Goal: Task Accomplishment & Management: Manage account settings

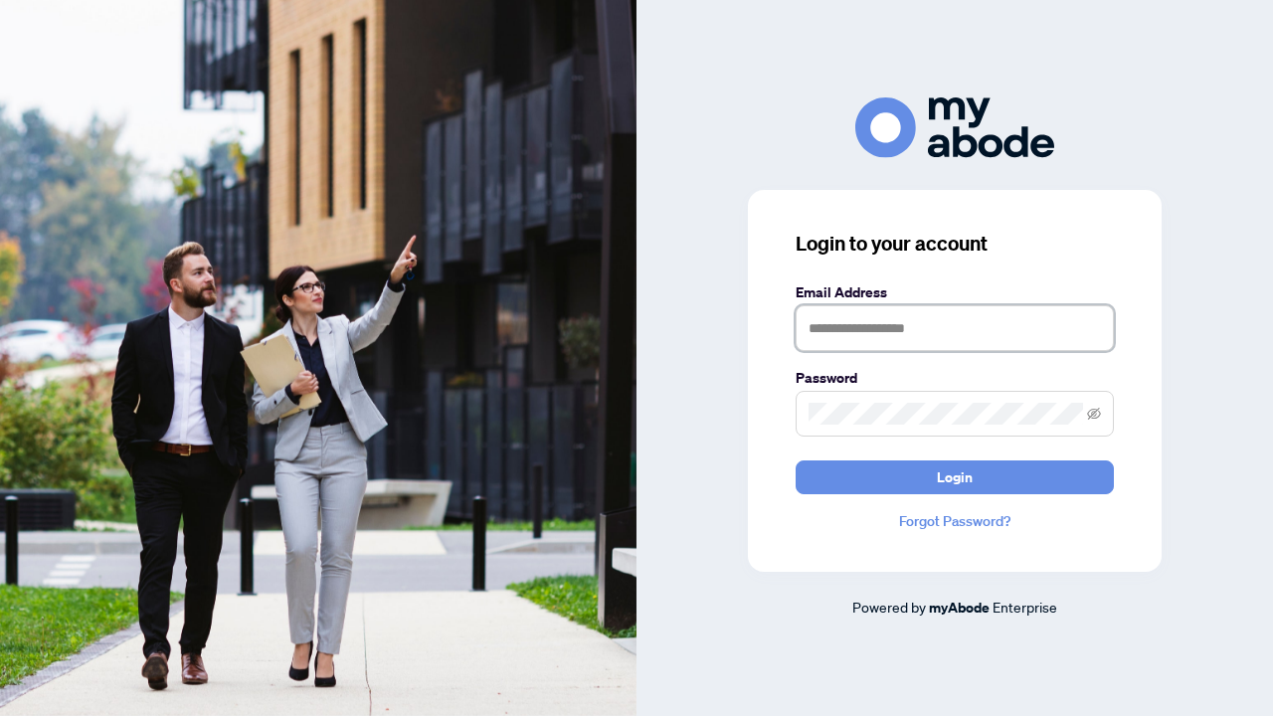
type input "**********"
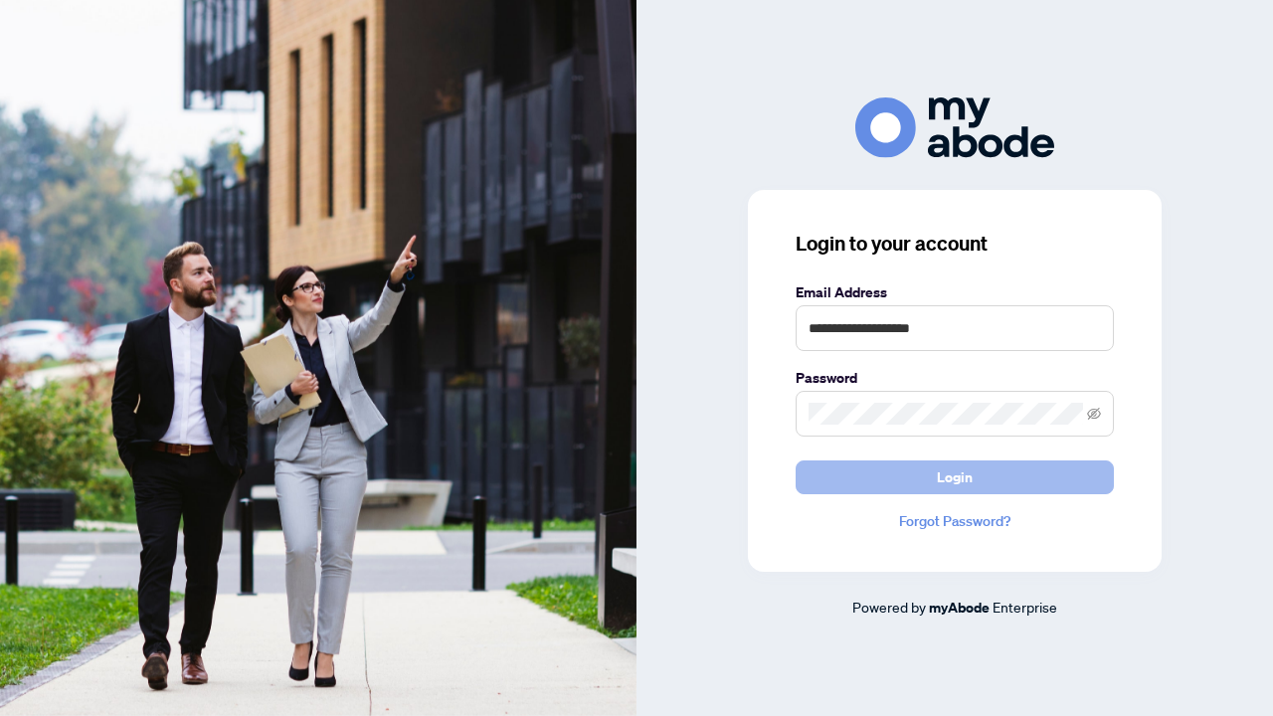
click at [869, 470] on button "Login" at bounding box center [954, 477] width 318 height 34
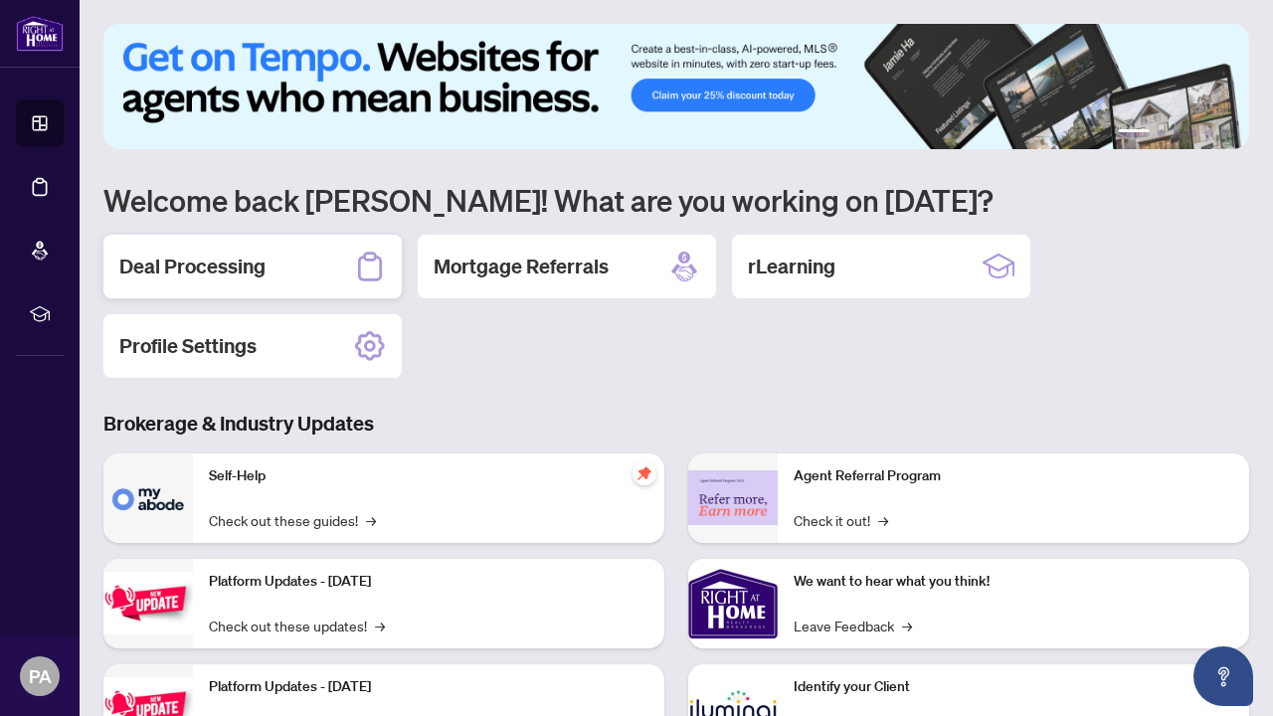
click at [330, 278] on div "Deal Processing" at bounding box center [252, 267] width 298 height 64
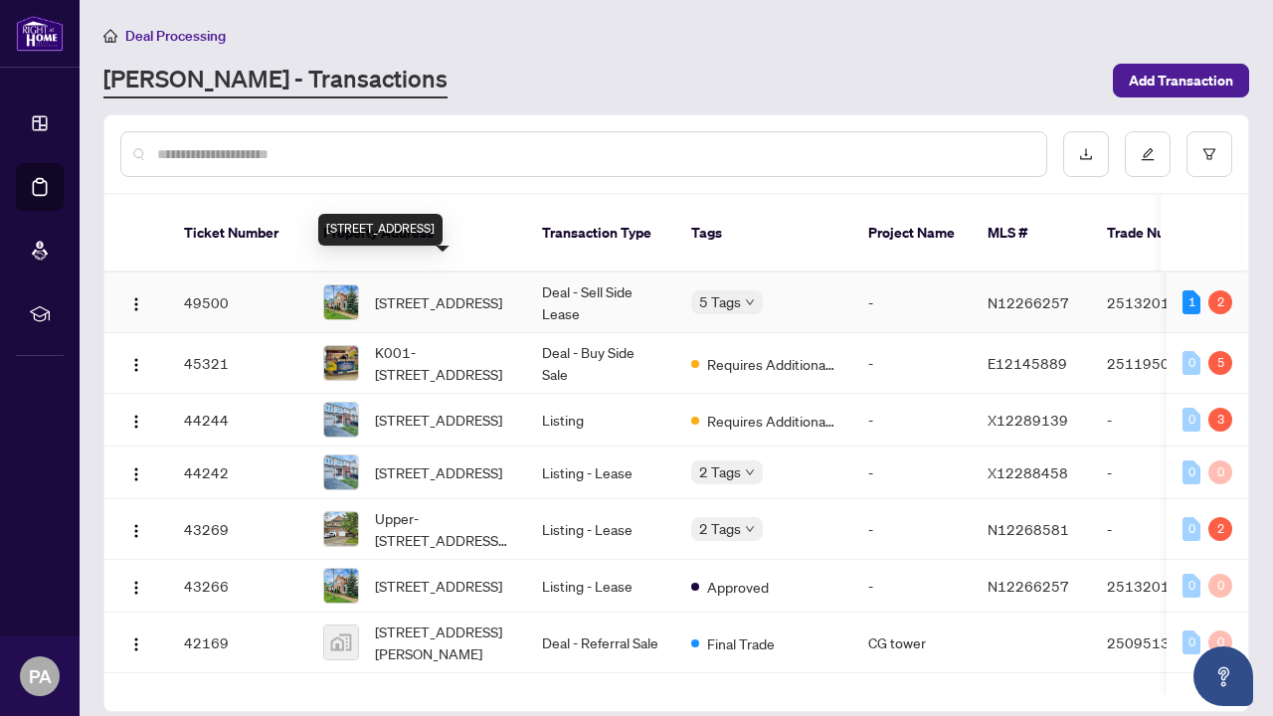
click at [402, 291] on span "1 Ray St, Markham, Ontario L3R 5X6, Canada" at bounding box center [438, 302] width 127 height 22
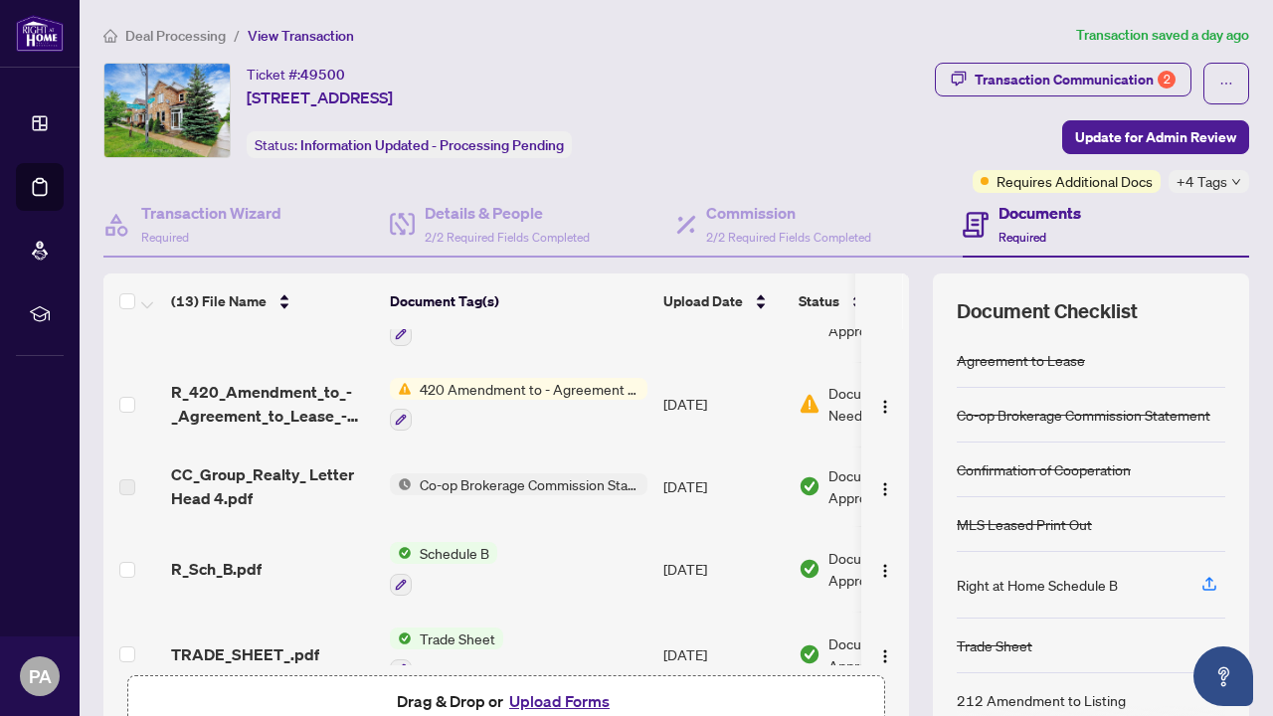
scroll to position [73, 0]
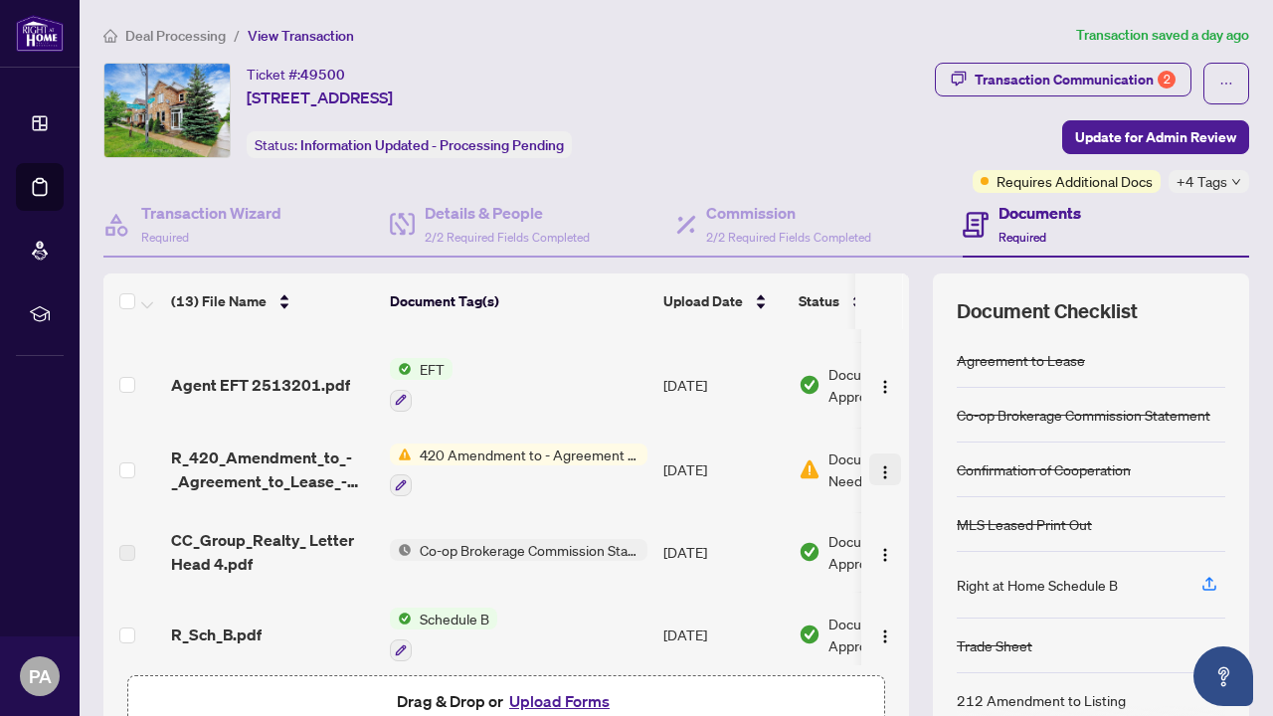
click at [881, 472] on img "button" at bounding box center [885, 472] width 16 height 16
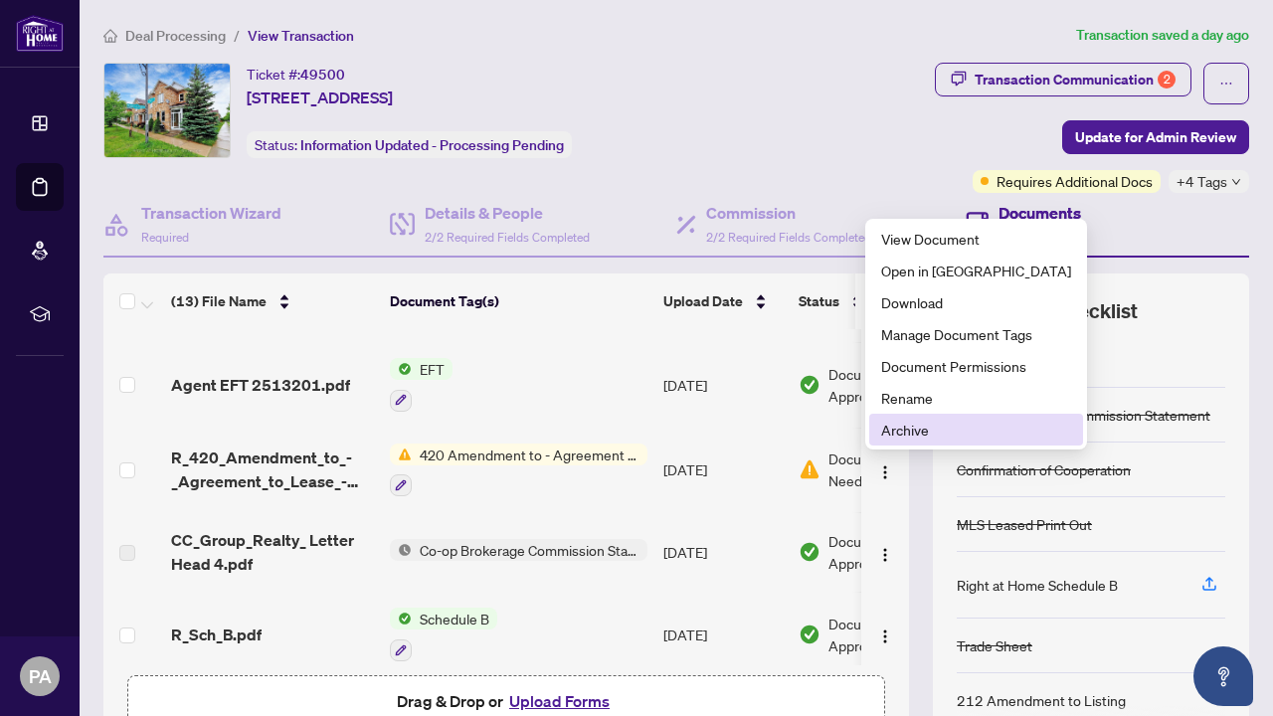
click at [893, 435] on span "Archive" at bounding box center [976, 430] width 190 height 22
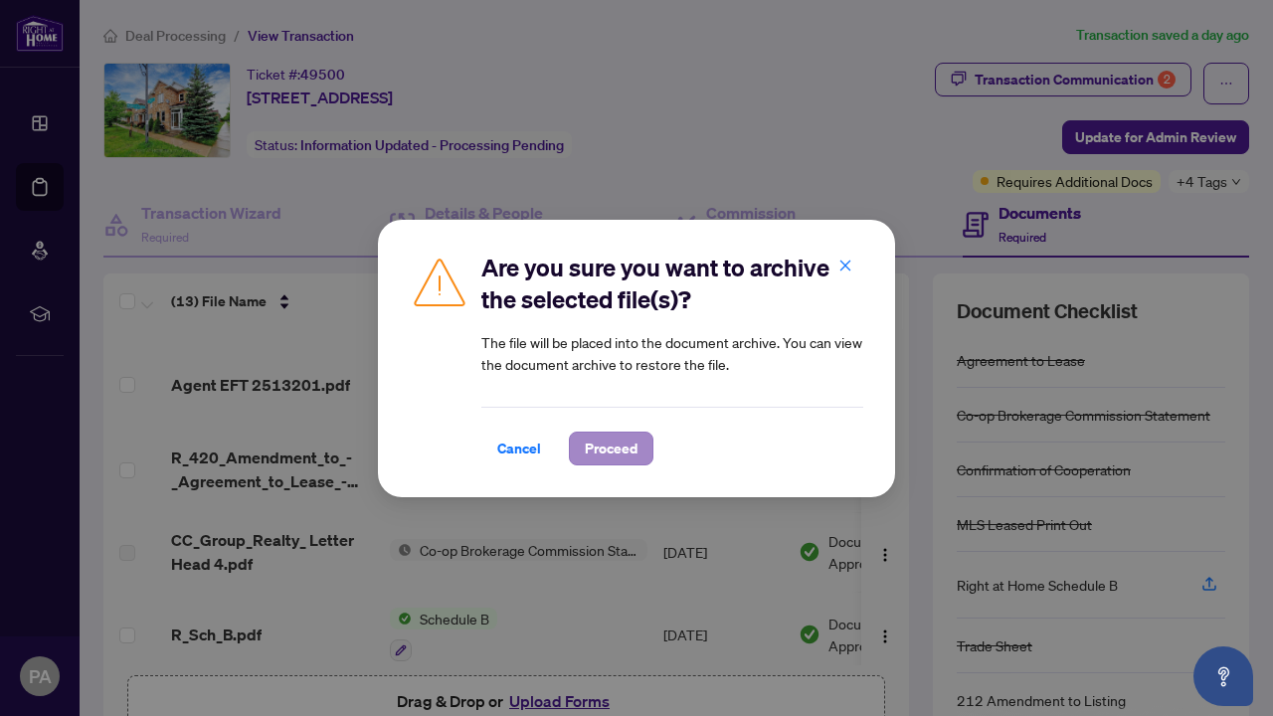
click at [610, 451] on span "Proceed" at bounding box center [611, 449] width 53 height 32
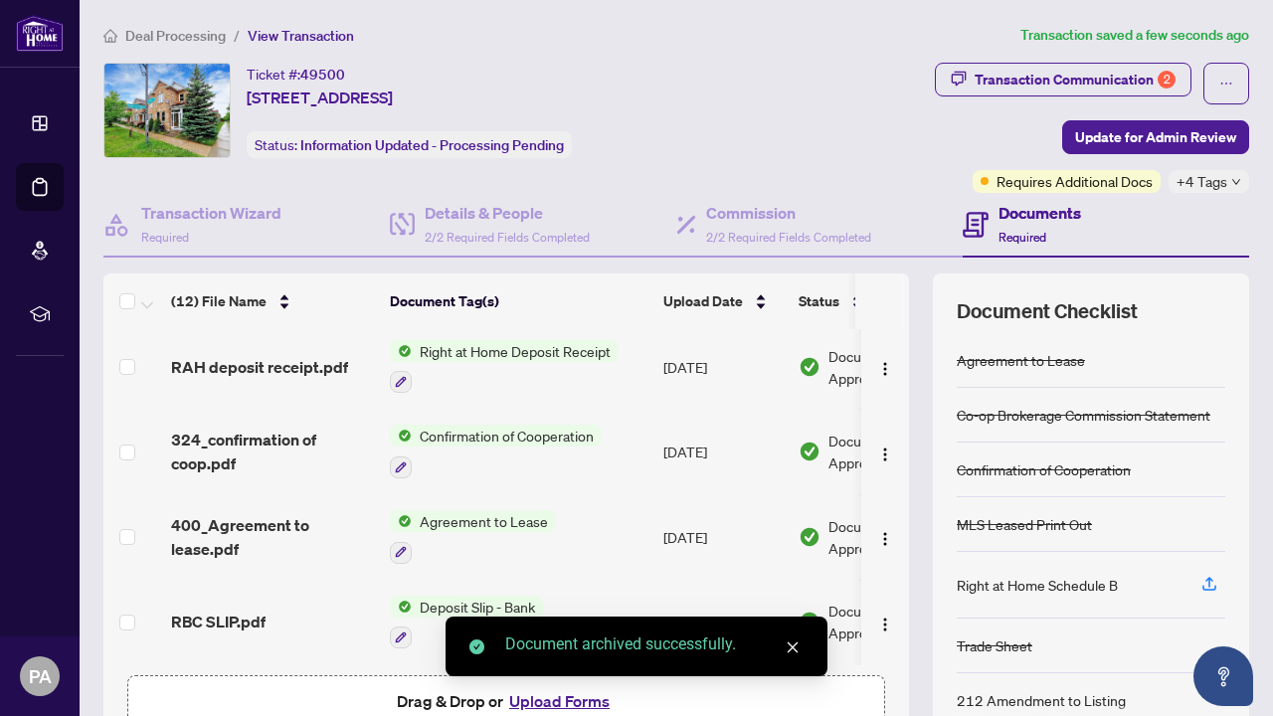
scroll to position [691, 0]
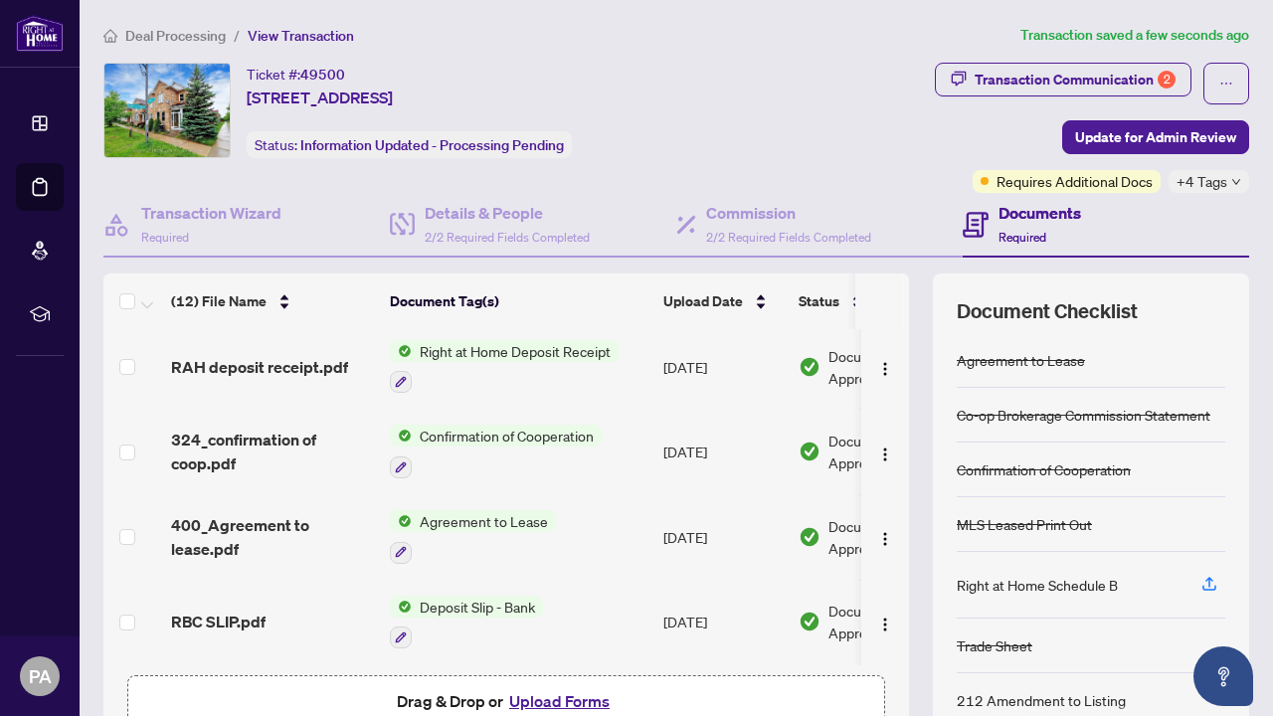
click at [576, 704] on button "Upload Forms" at bounding box center [559, 701] width 112 height 26
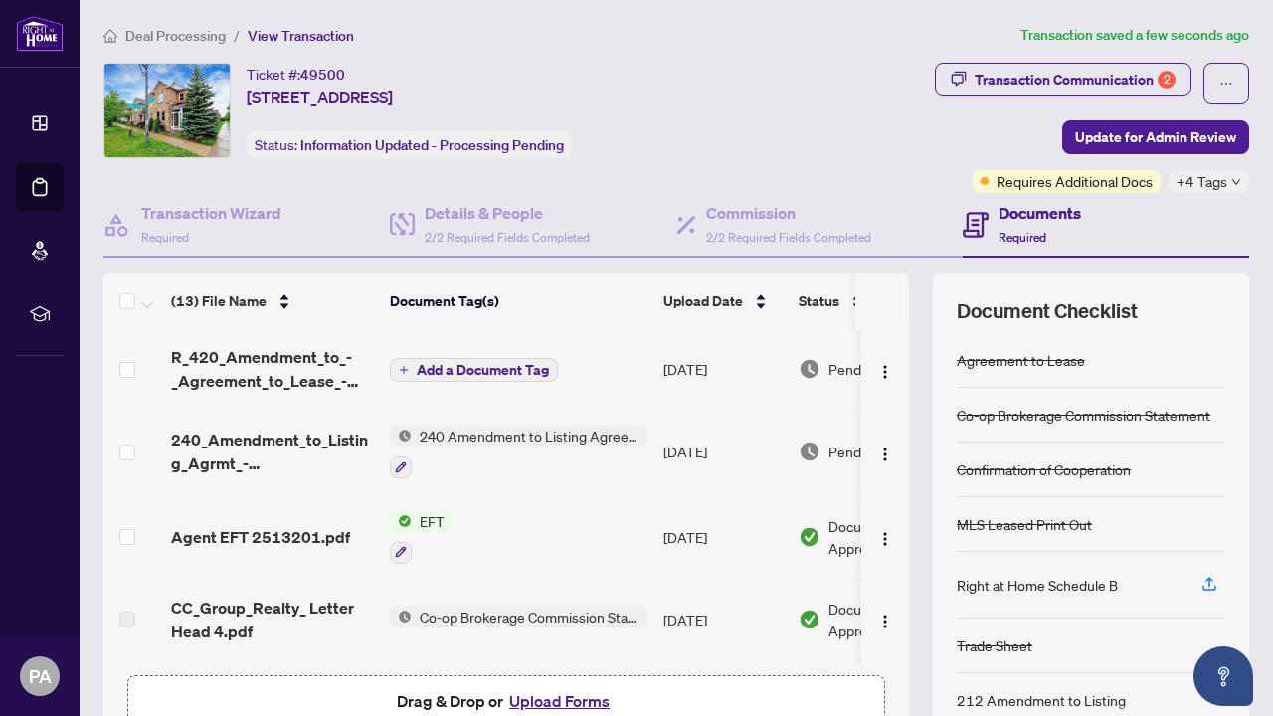
scroll to position [0, 0]
click at [512, 374] on span "Add a Document Tag" at bounding box center [483, 370] width 132 height 14
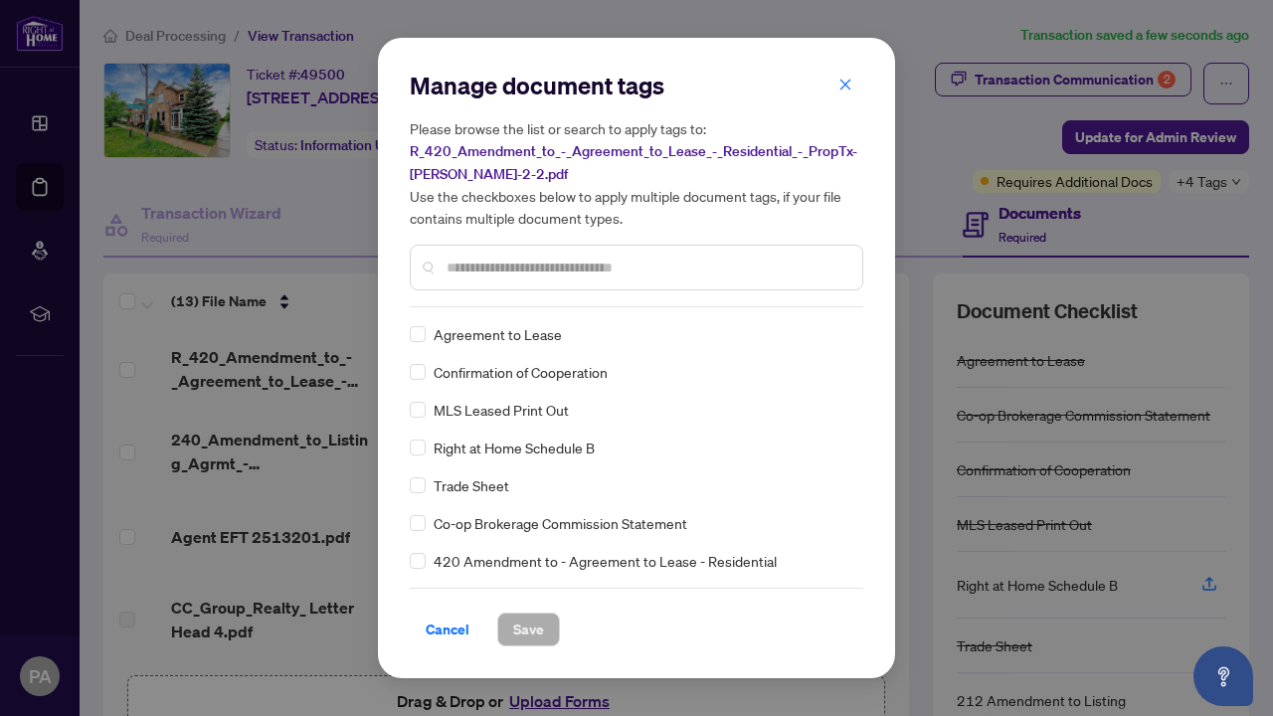
click at [494, 263] on input "text" at bounding box center [646, 268] width 400 height 22
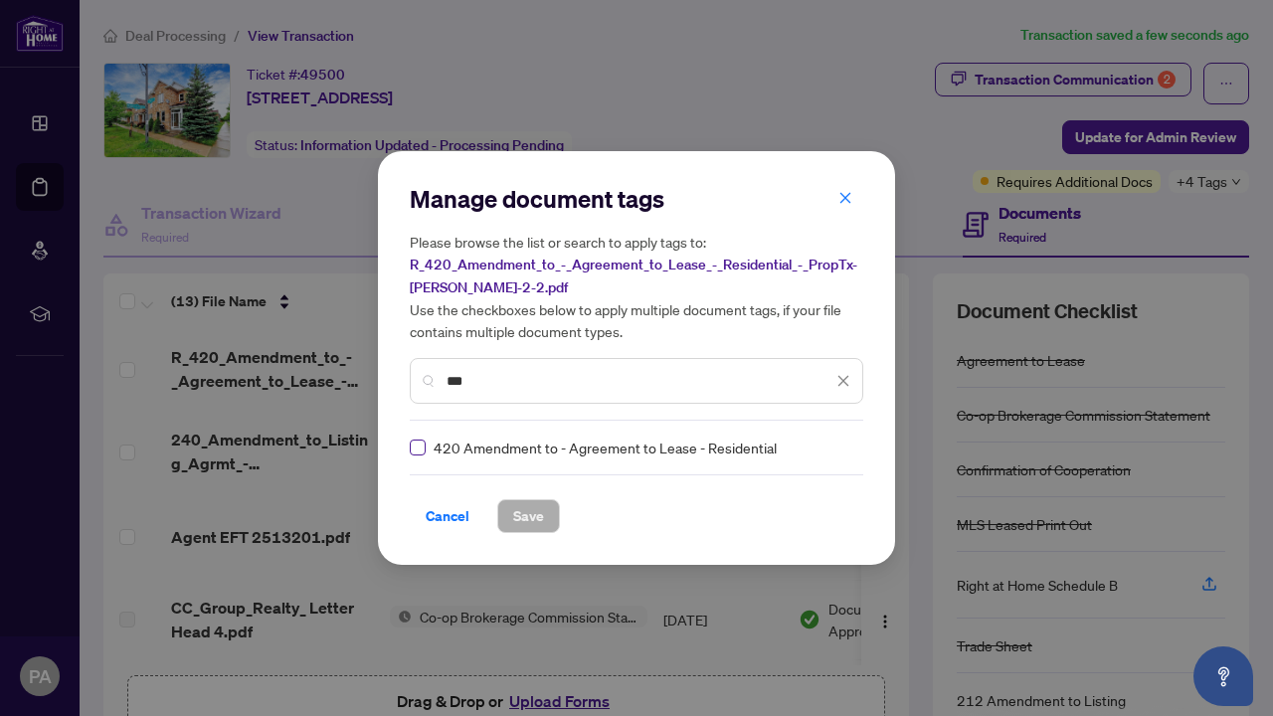
type input "***"
click at [531, 505] on span "Save" at bounding box center [528, 516] width 31 height 32
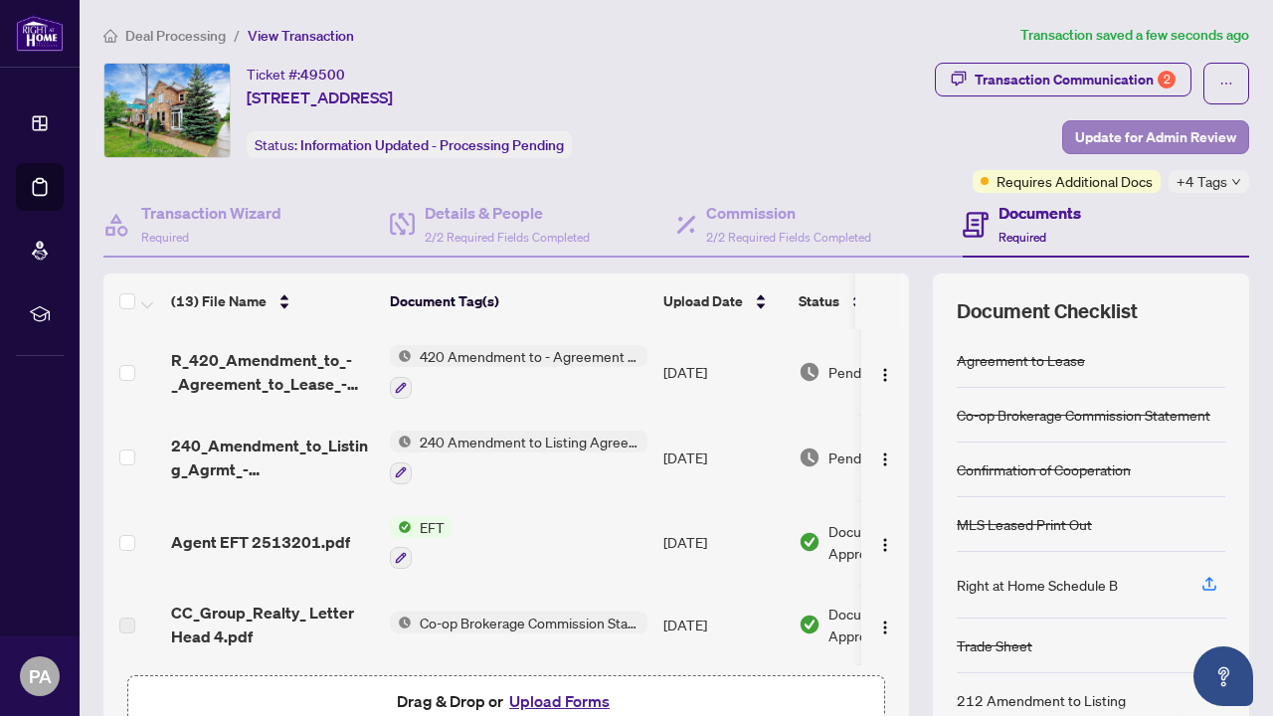
click at [1144, 138] on span "Update for Admin Review" at bounding box center [1155, 137] width 161 height 32
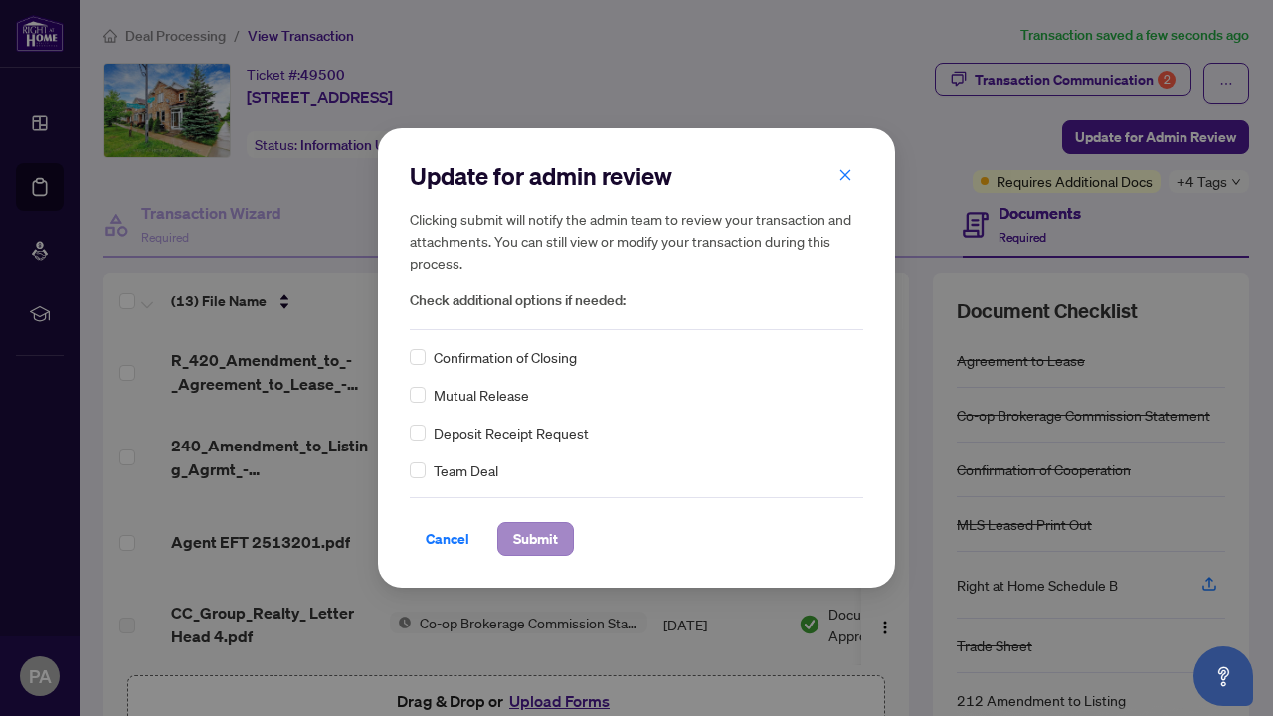
click at [550, 533] on span "Submit" at bounding box center [535, 539] width 45 height 32
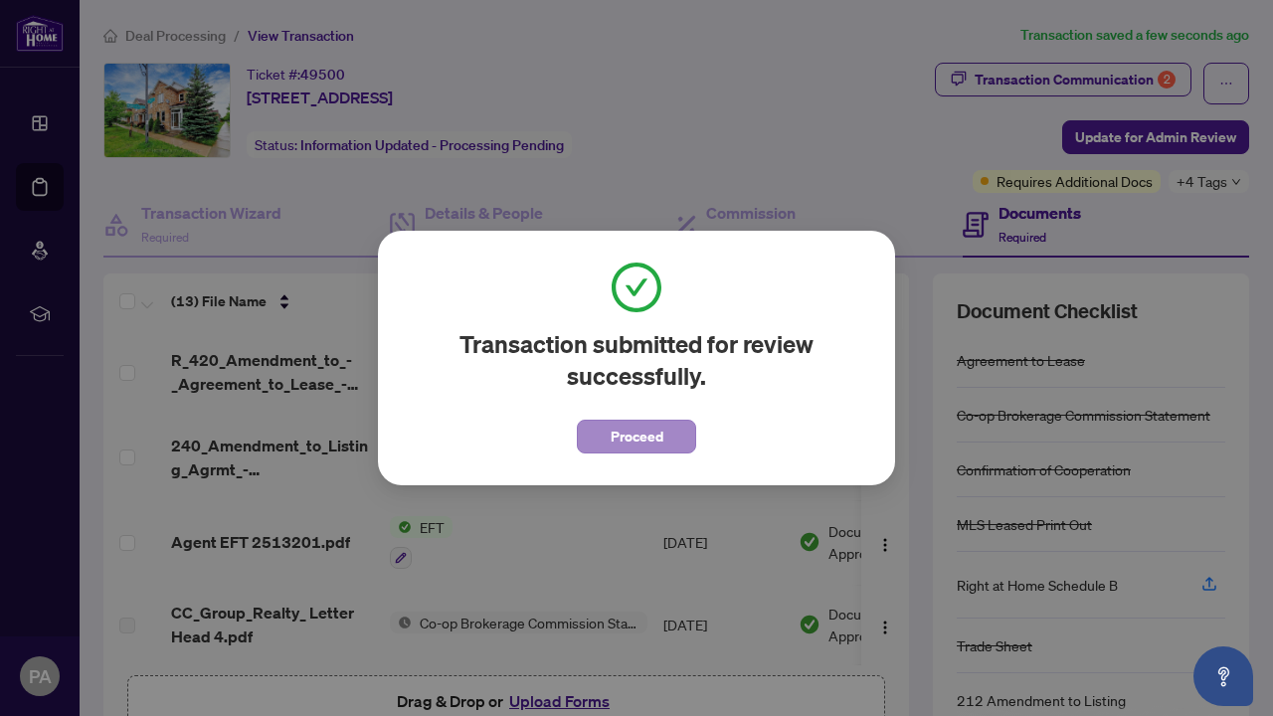
click at [636, 437] on span "Proceed" at bounding box center [637, 437] width 53 height 32
